Goal: Communication & Community: Answer question/provide support

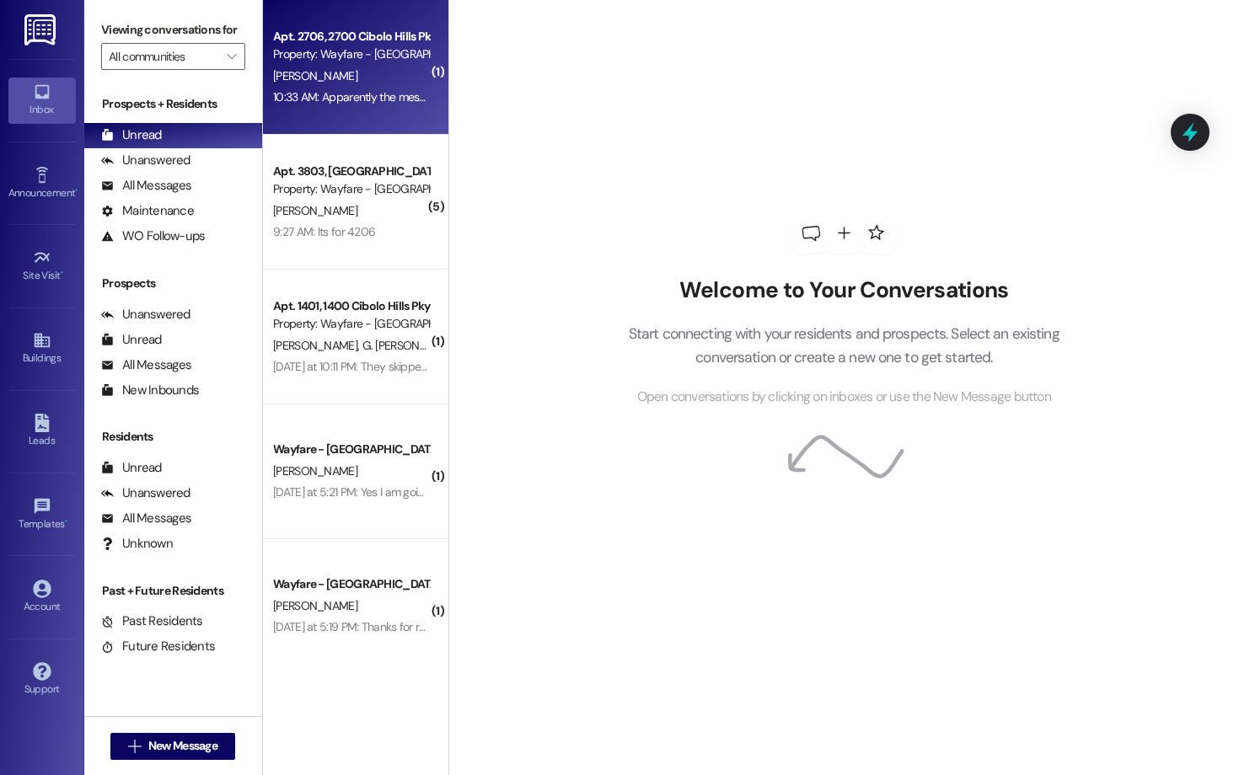
click at [273, 74] on span "[PERSON_NAME]" at bounding box center [315, 75] width 84 height 15
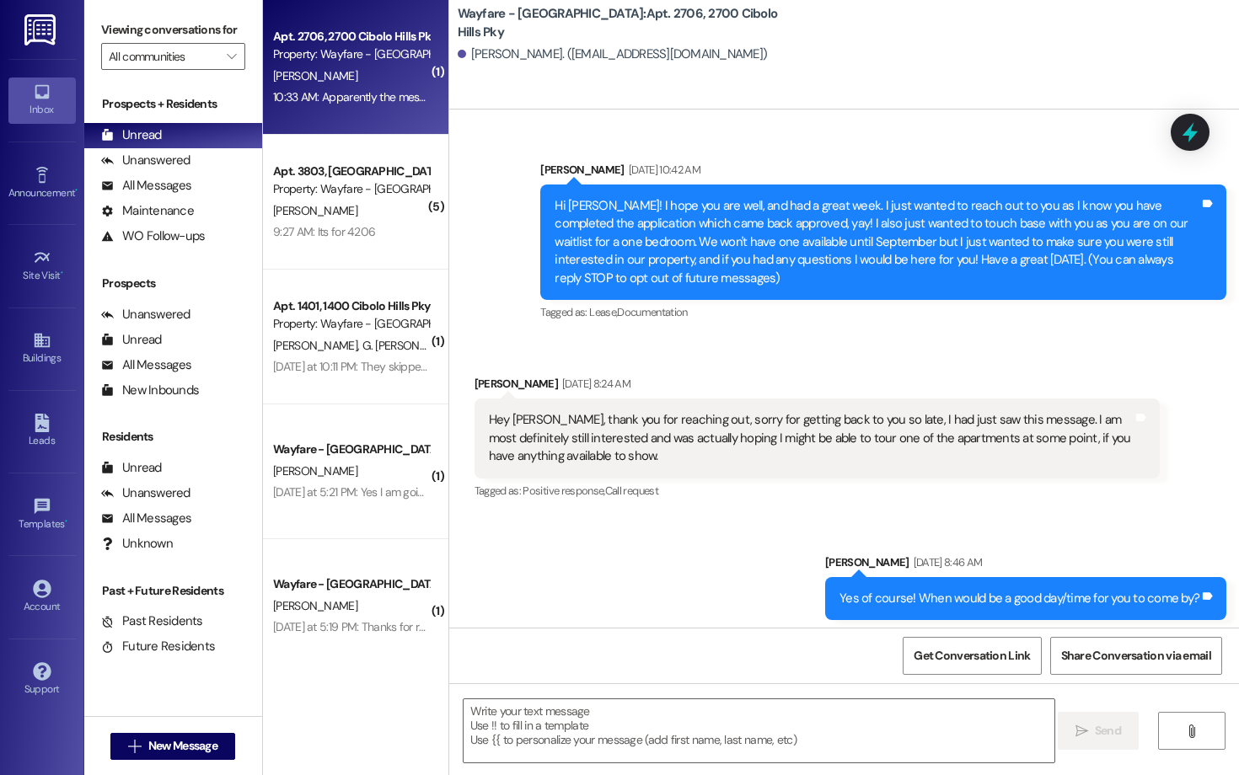
scroll to position [30040, 0]
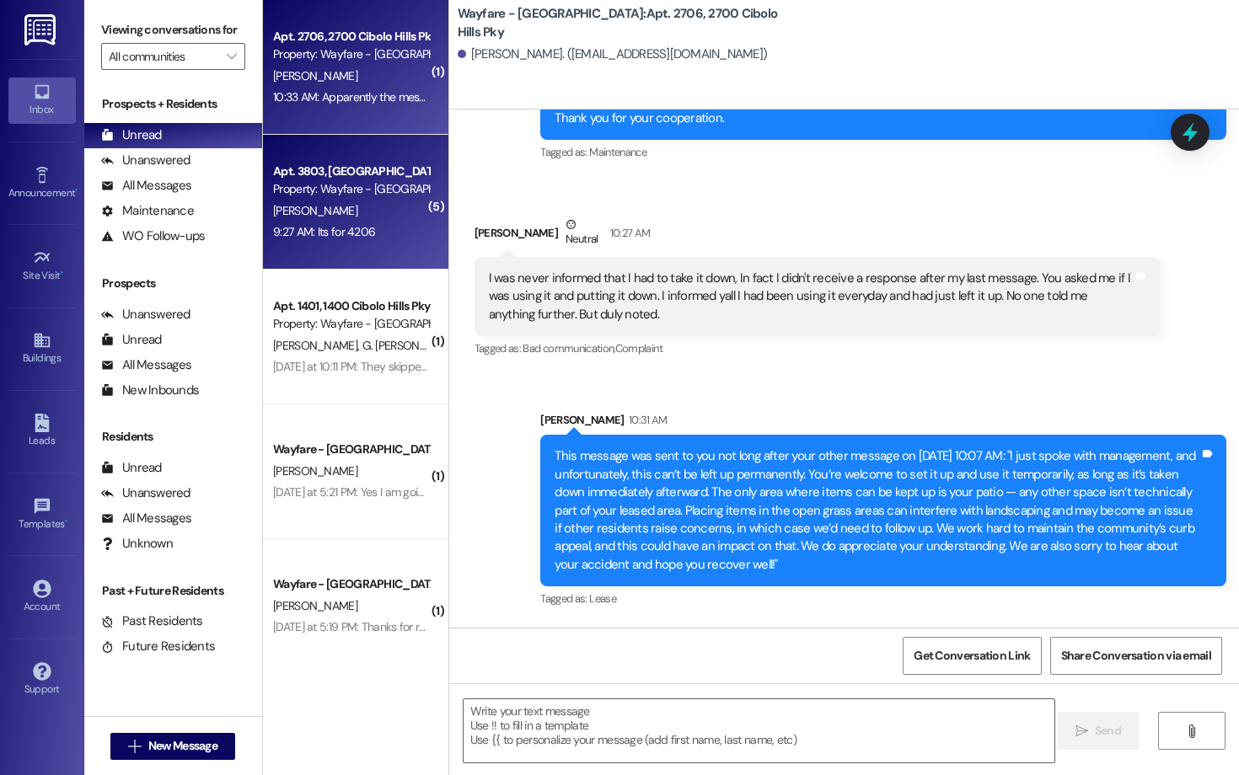
click at [333, 209] on div "[PERSON_NAME]" at bounding box center [350, 211] width 159 height 21
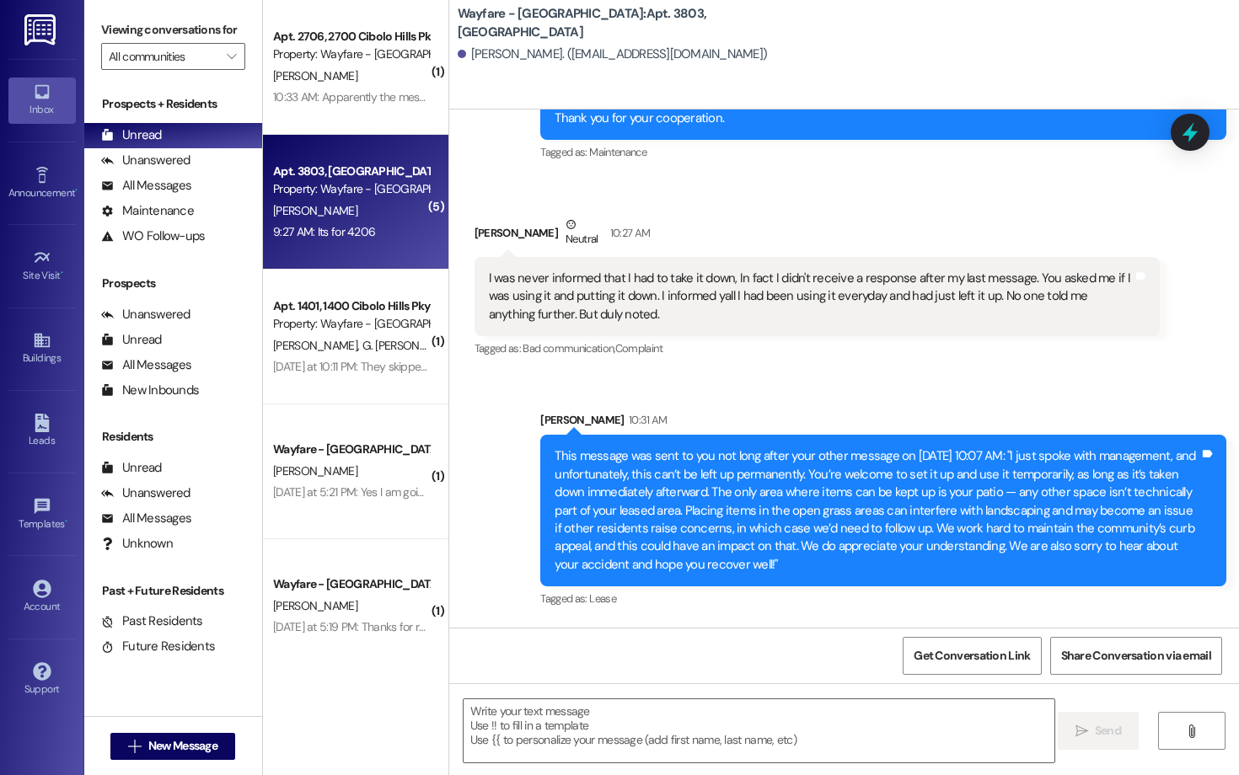
scroll to position [7901, 0]
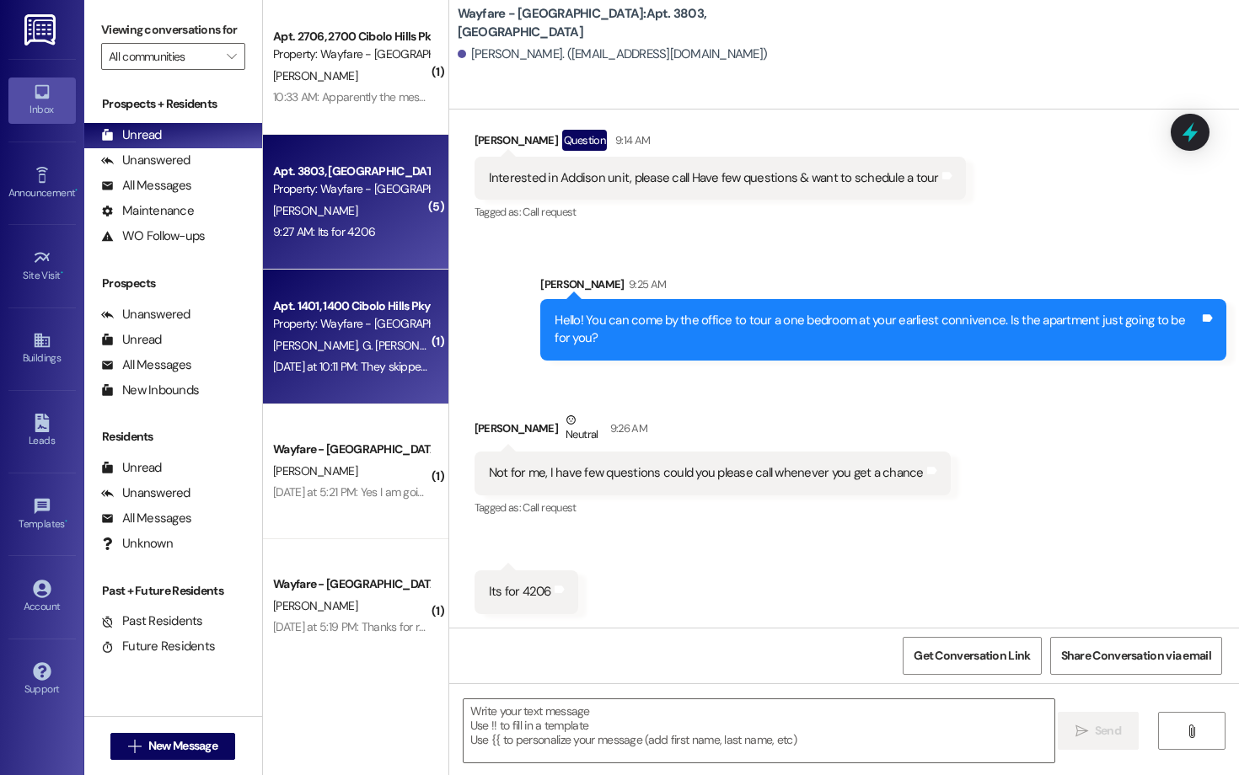
click at [340, 335] on div "[PERSON_NAME] [PERSON_NAME]" at bounding box center [350, 345] width 159 height 21
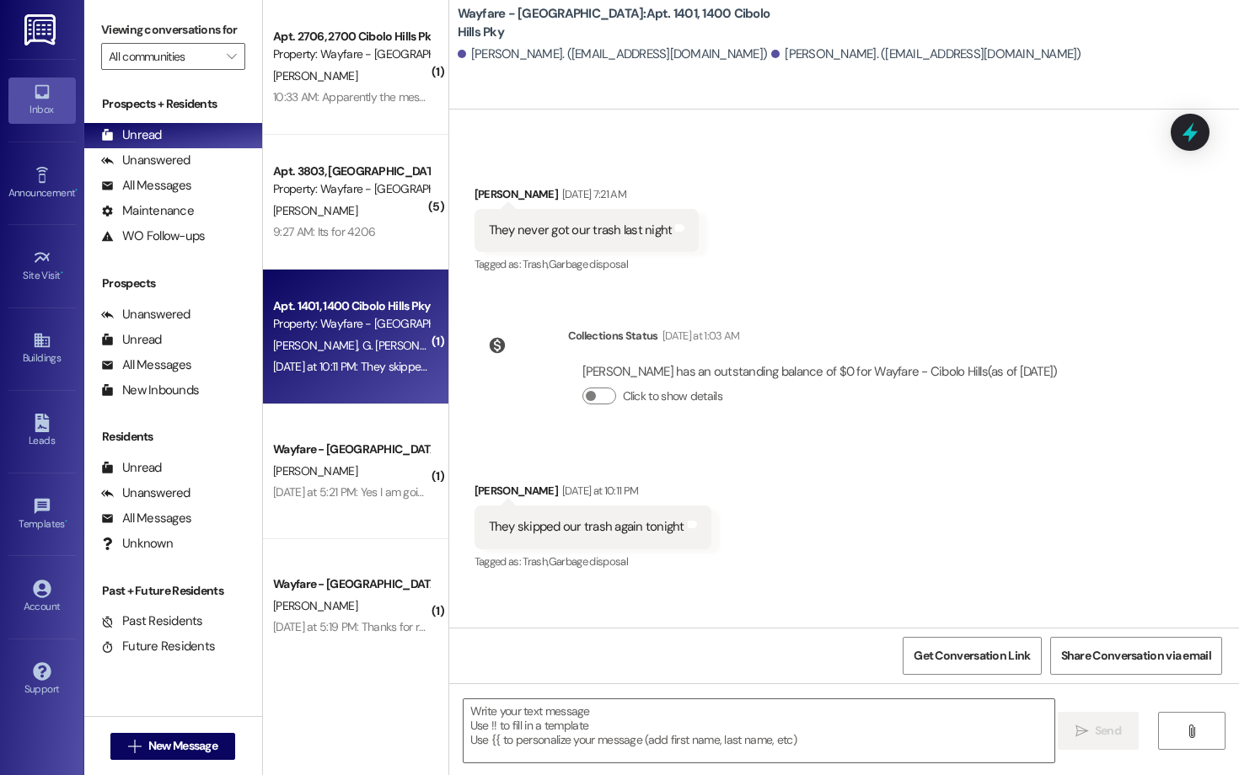
scroll to position [51296, 0]
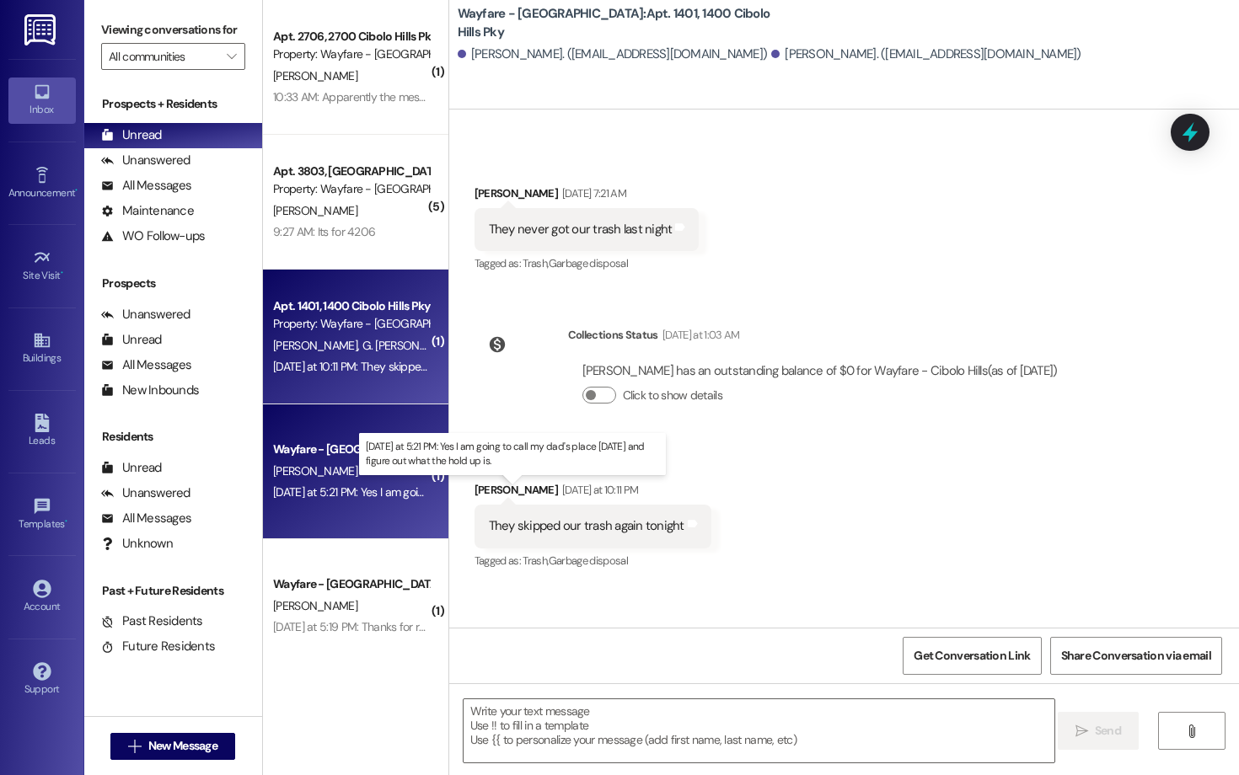
click at [317, 497] on div "[DATE] at 5:21 PM: Yes I am going to call my dad's place [DATE] and figure out …" at bounding box center [507, 492] width 469 height 15
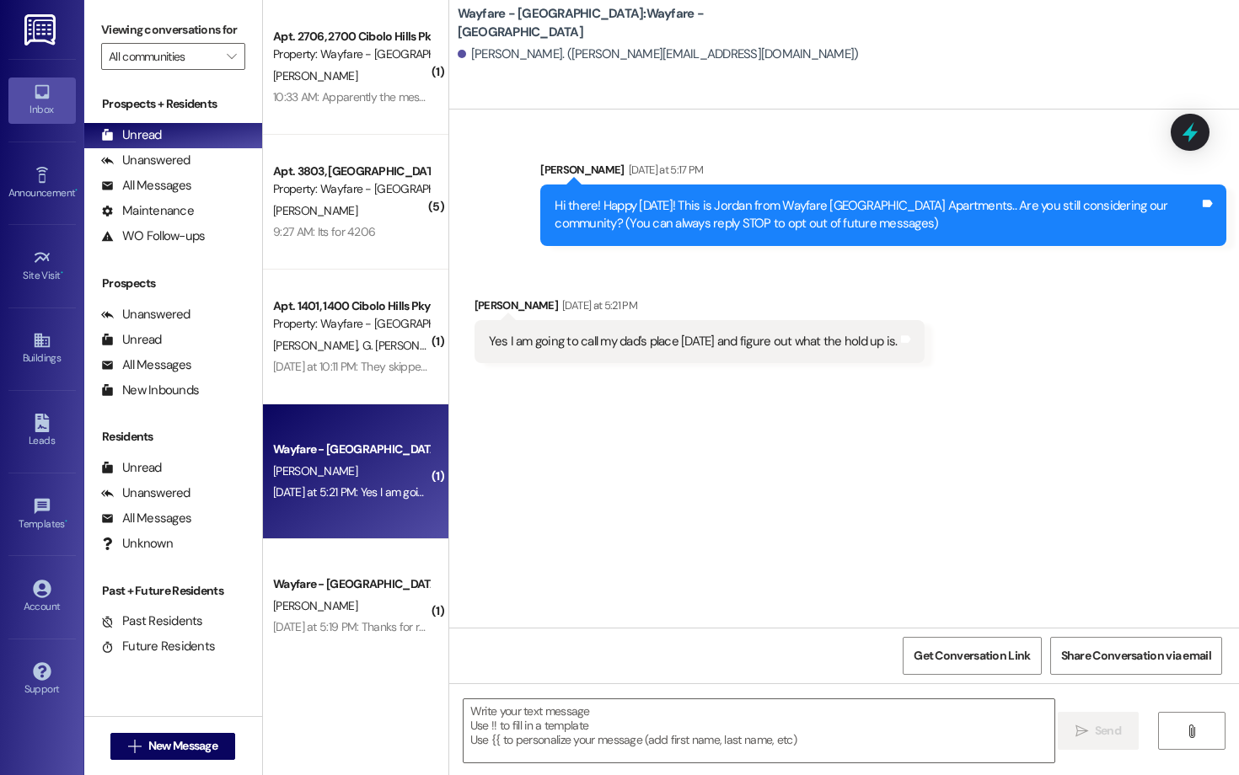
scroll to position [0, 0]
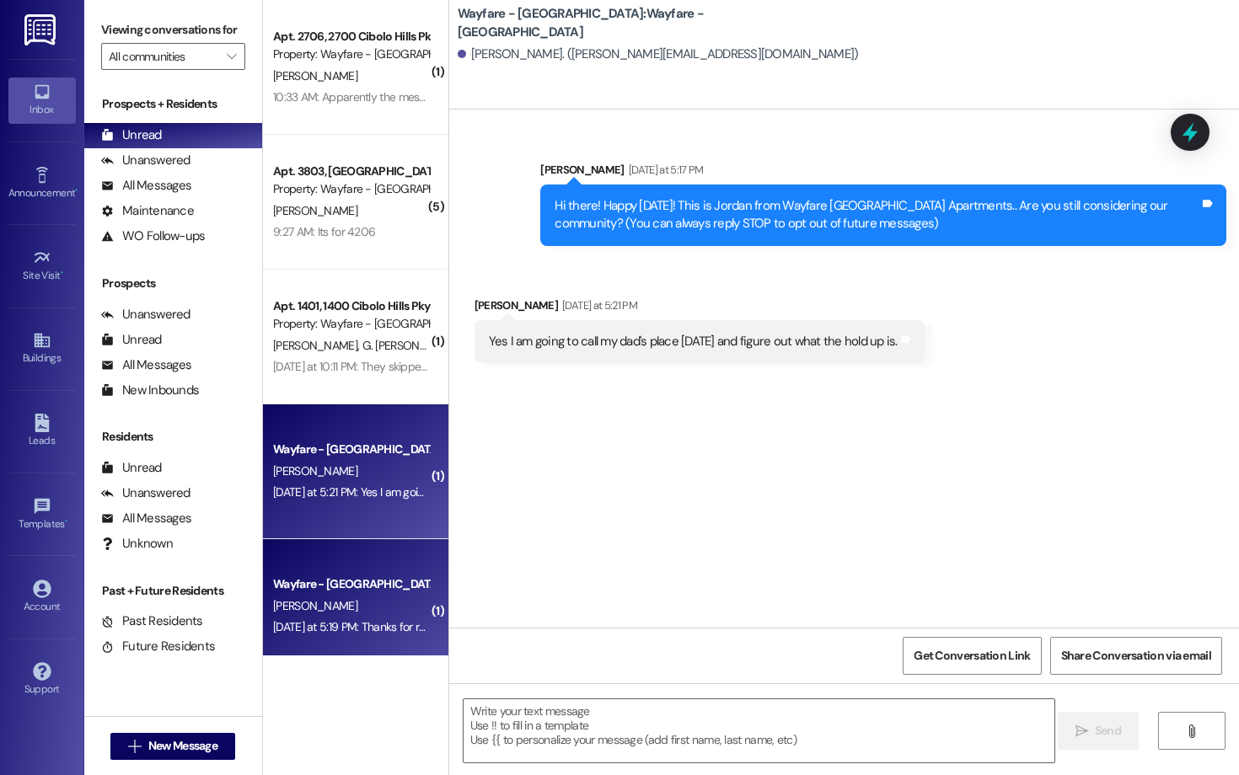
click at [310, 592] on div "Wayfare - [GEOGRAPHIC_DATA]" at bounding box center [351, 585] width 156 height 18
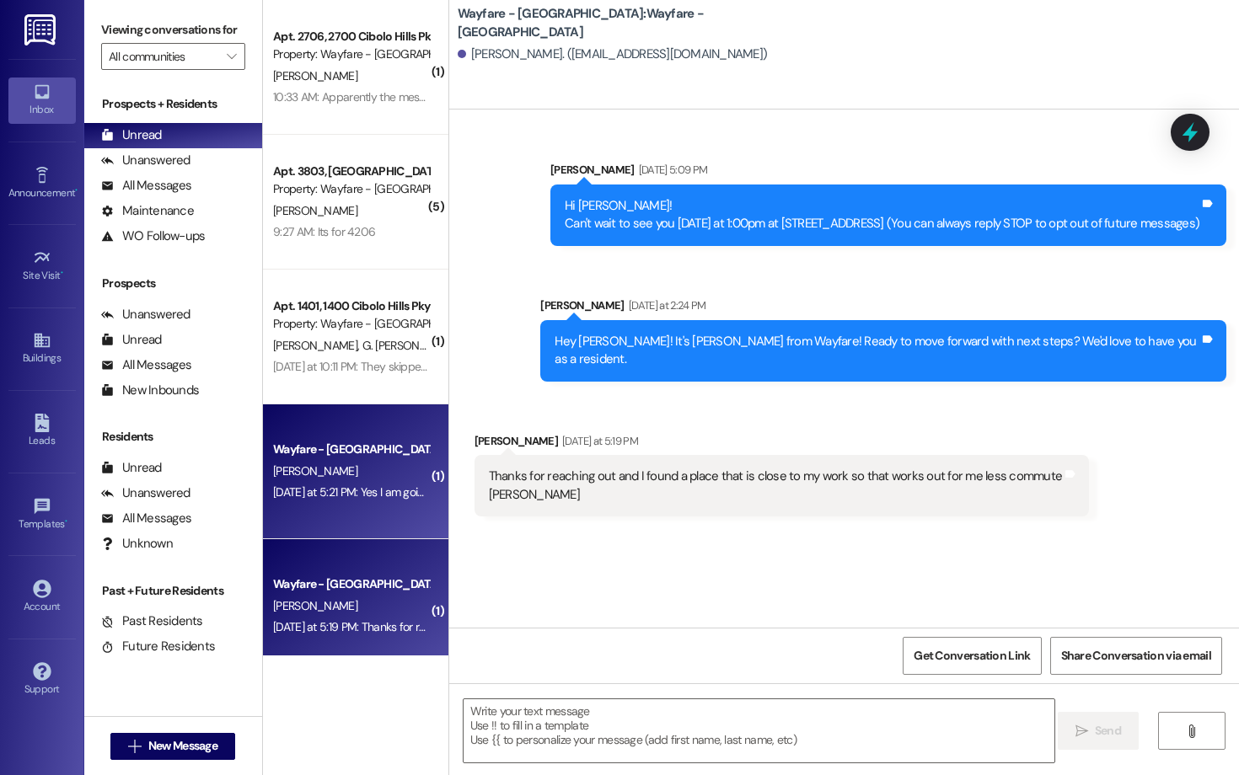
scroll to position [153, 0]
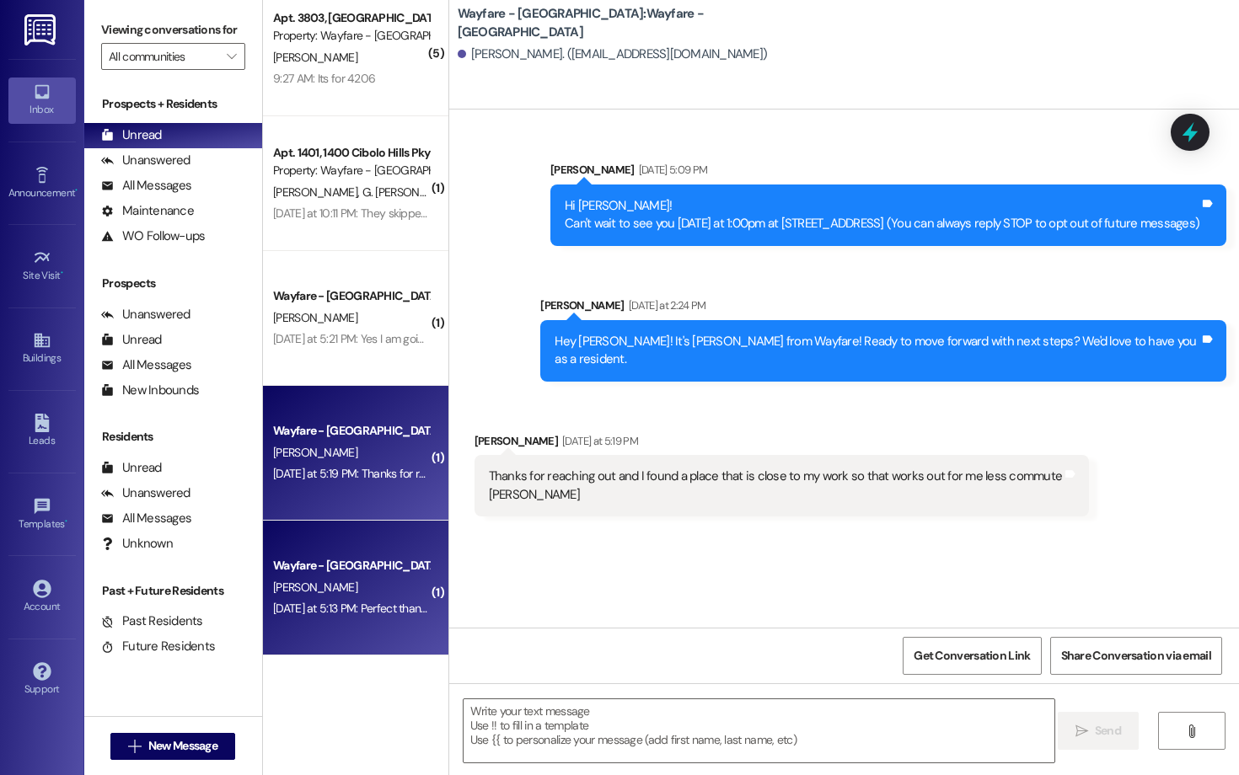
click at [356, 571] on div "Wayfare - [GEOGRAPHIC_DATA]" at bounding box center [351, 566] width 156 height 18
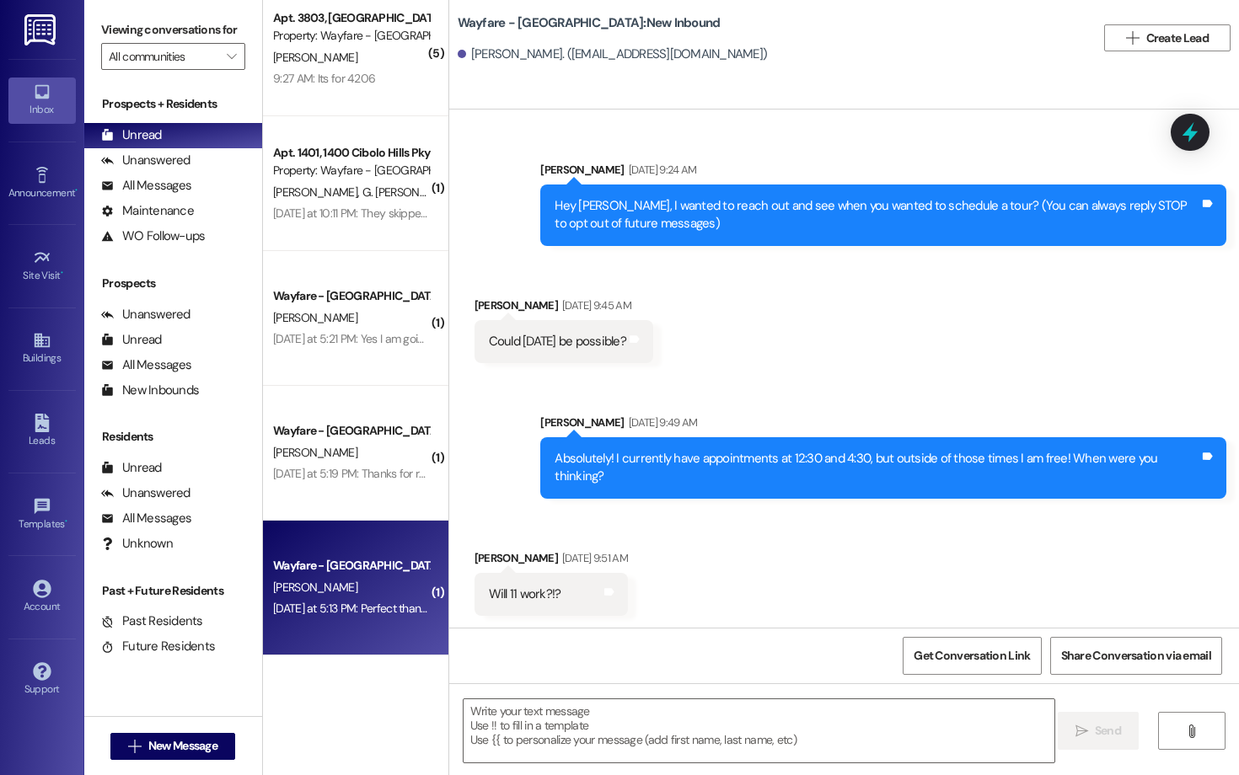
scroll to position [53559, 0]
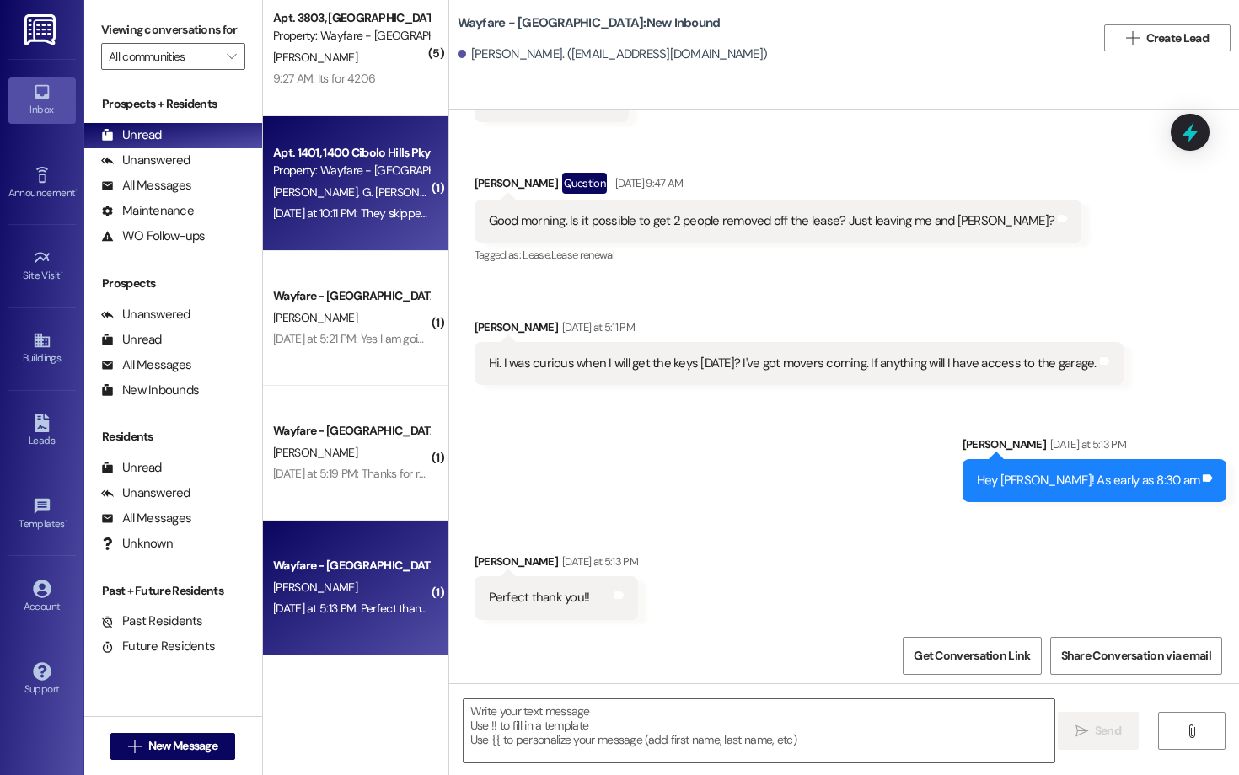
click at [361, 194] on span "G. [PERSON_NAME]" at bounding box center [410, 192] width 98 height 15
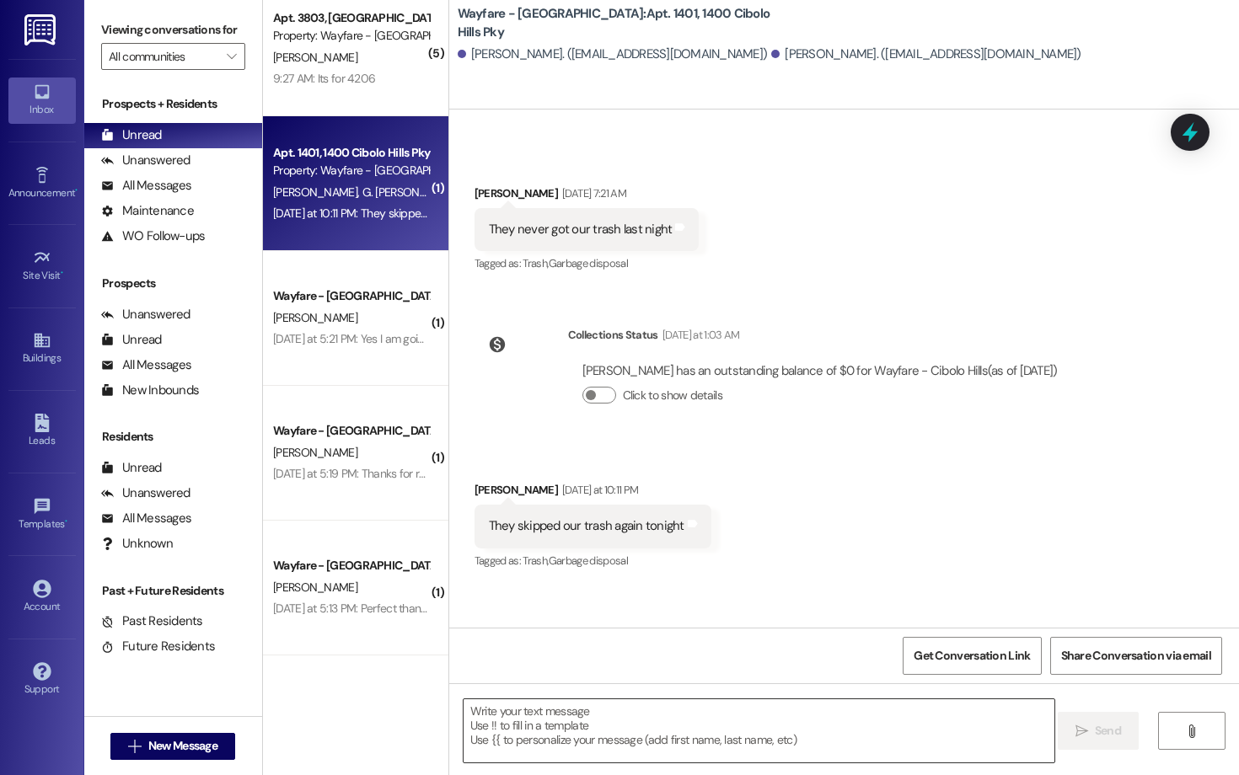
scroll to position [51282, 0]
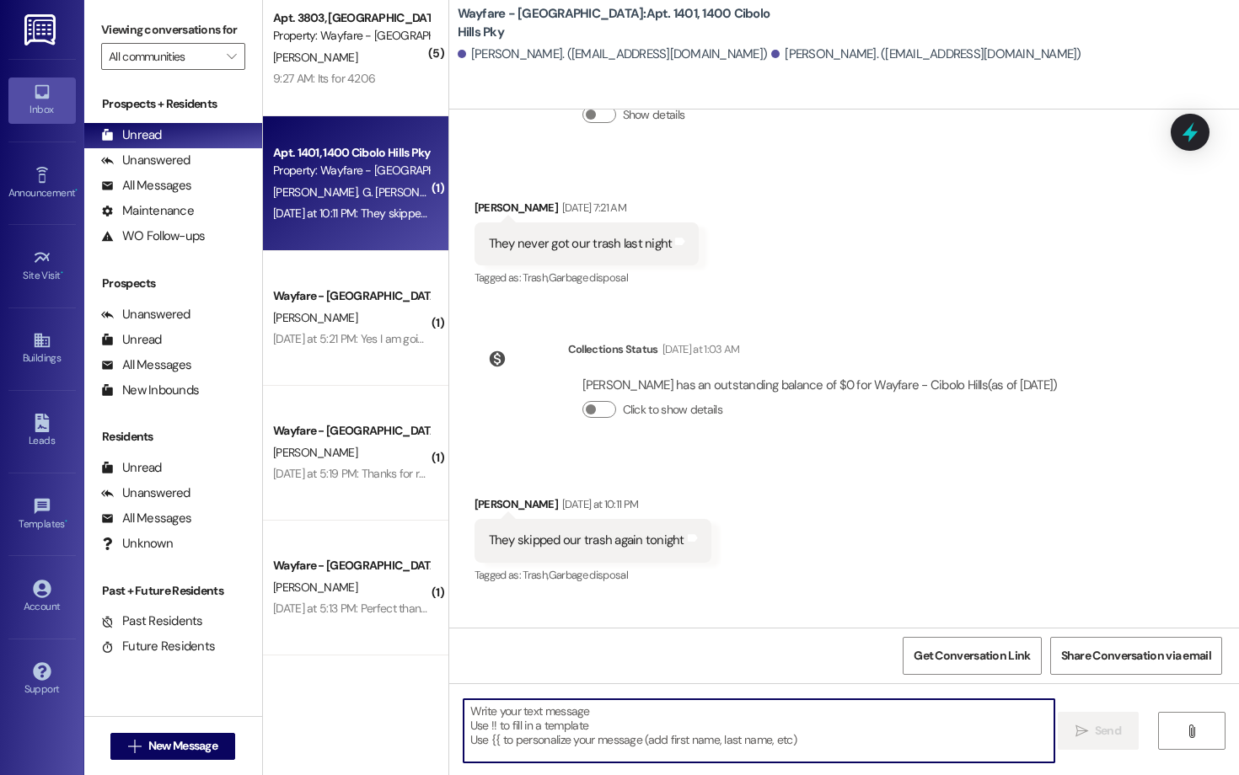
drag, startPoint x: 642, startPoint y: 734, endPoint x: 624, endPoint y: 724, distance: 21.1
click at [640, 731] on textarea at bounding box center [758, 730] width 591 height 63
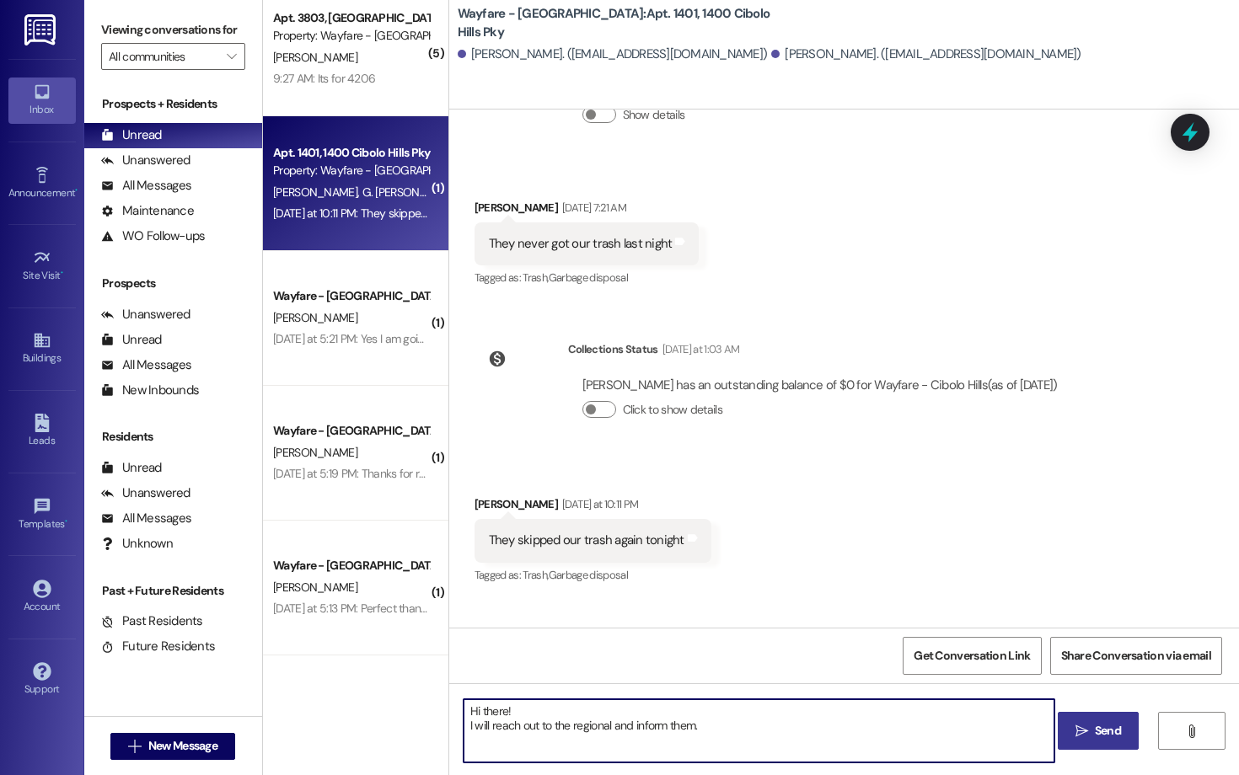
type textarea "Hi there! I will reach out to the regional and inform them."
click at [1100, 720] on button " Send" at bounding box center [1098, 731] width 82 height 38
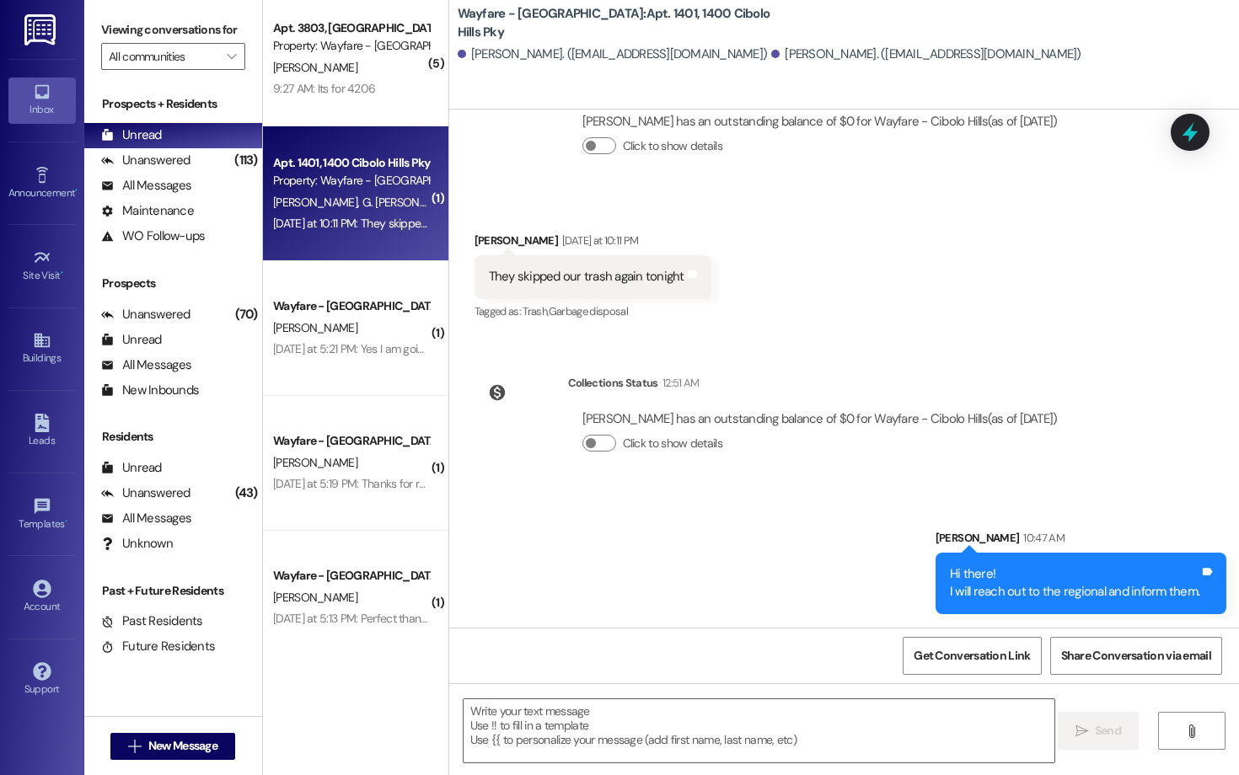
scroll to position [51432, 0]
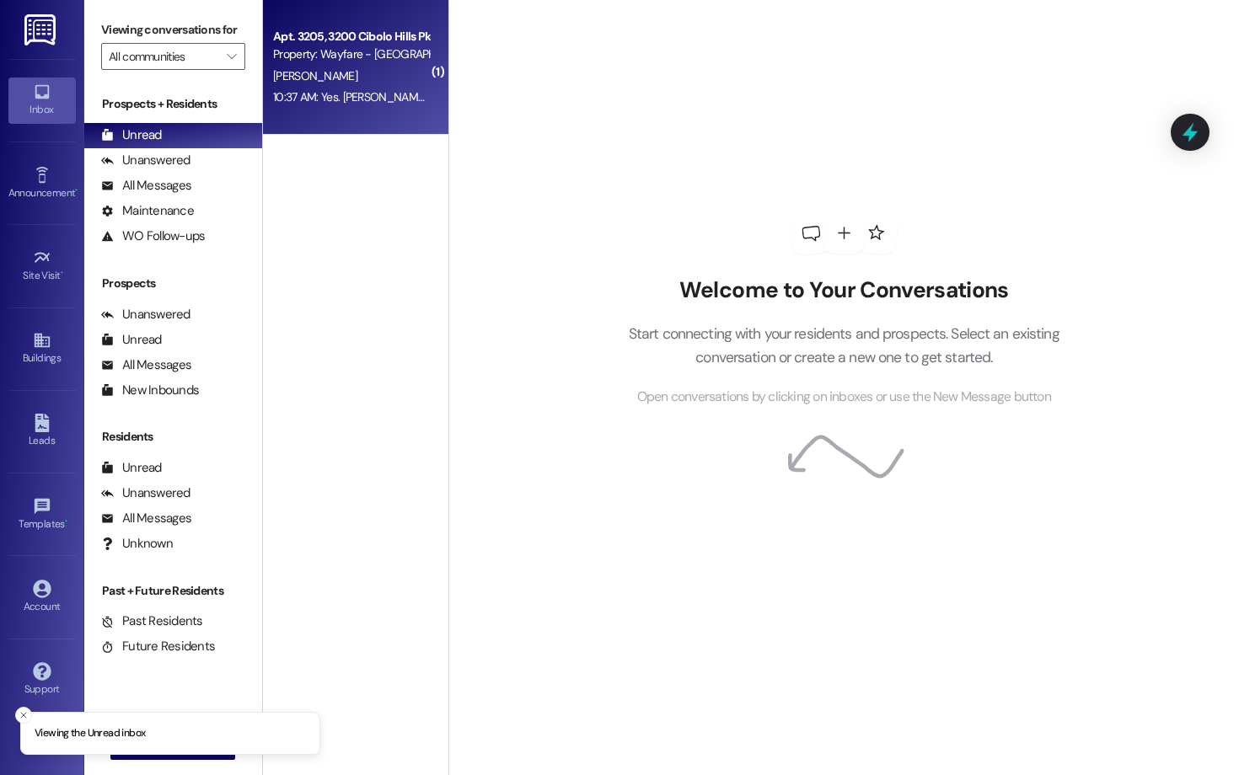
click at [336, 78] on div "N. Pacheco" at bounding box center [350, 76] width 159 height 21
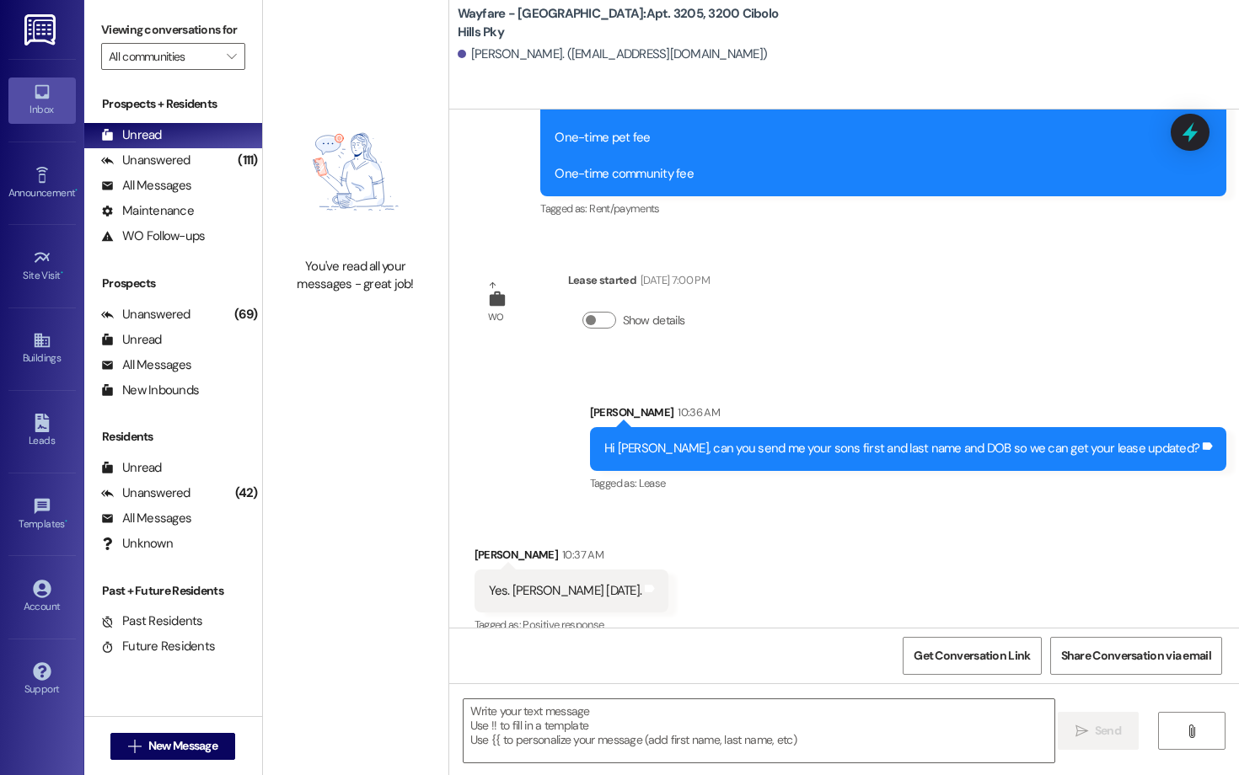
scroll to position [3076, 0]
